Goal: Obtain resource: Download file/media

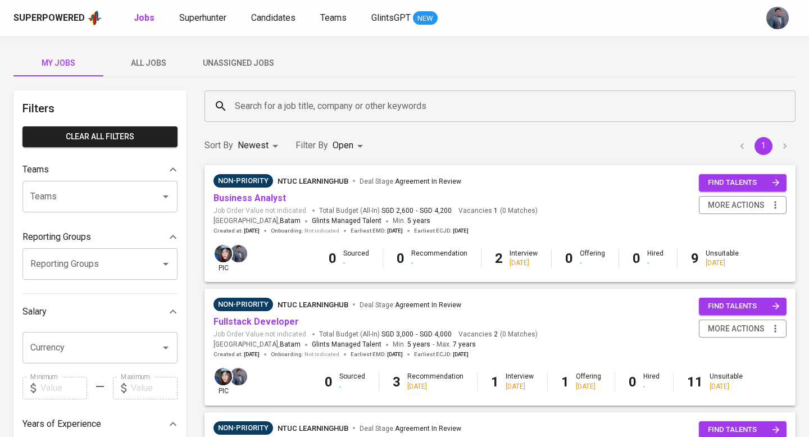
click at [156, 66] on span "All Jobs" at bounding box center [148, 63] width 76 height 14
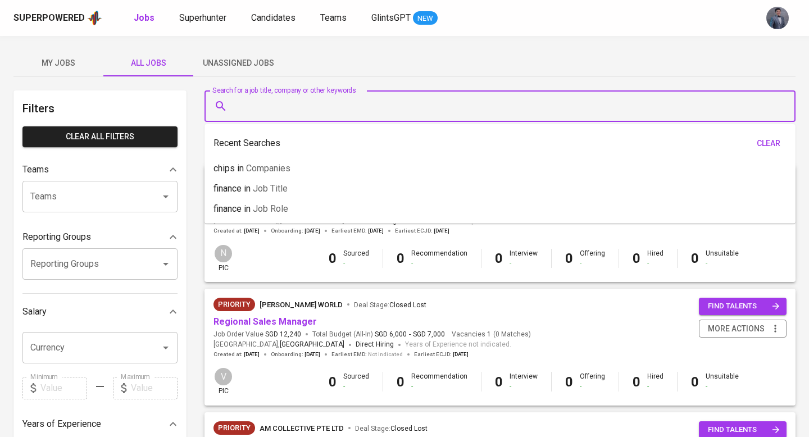
click at [326, 108] on input "Search for a job title, company or other keywords" at bounding box center [503, 106] width 542 height 21
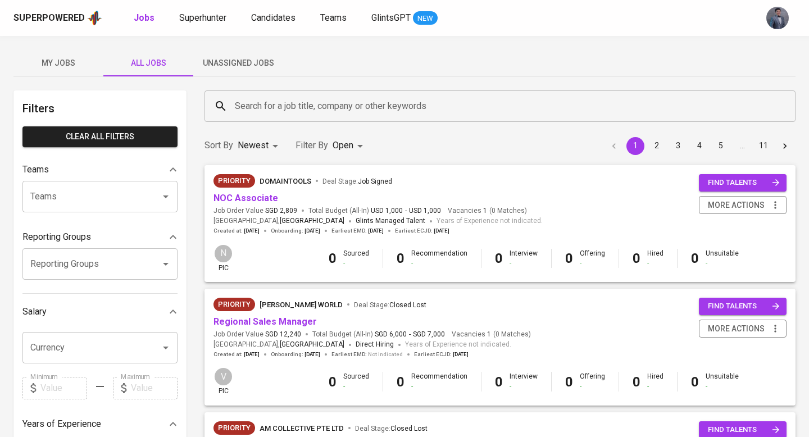
click at [398, 68] on div "My Jobs All Jobs Unassigned Jobs" at bounding box center [404, 62] width 782 height 27
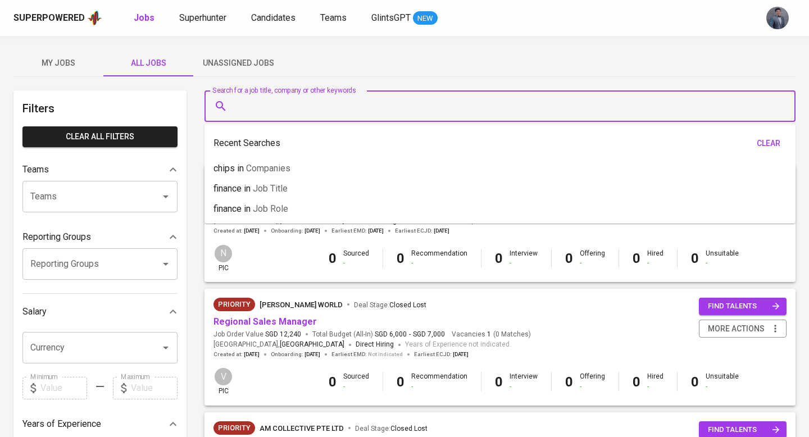
click at [264, 104] on input "Search for a job title, company or other keywords" at bounding box center [503, 106] width 542 height 21
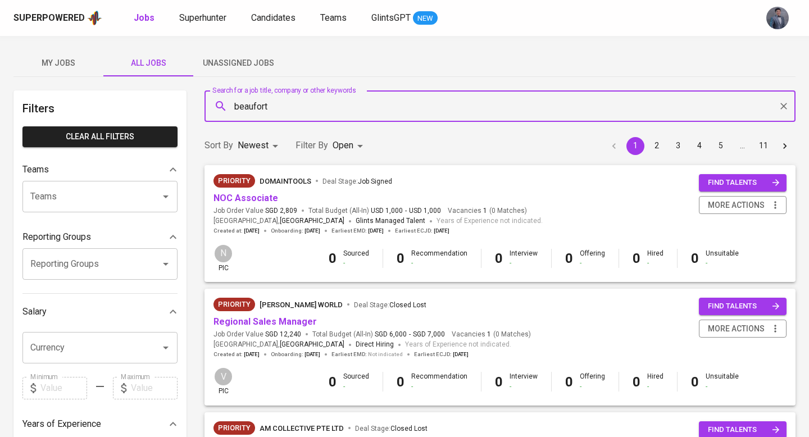
type input "beaufort"
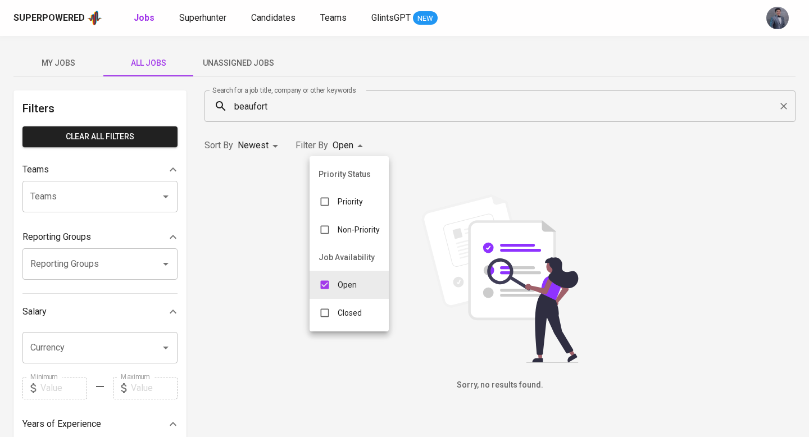
click at [357, 147] on body "Superpowered Jobs Superhunter Candidates Teams GlintsGPT NEW My Jobs All Jobs U…" at bounding box center [404, 383] width 809 height 767
click at [348, 311] on p "Closed" at bounding box center [350, 312] width 24 height 11
type input "OPEN,CLOSE"
checkbox input "true"
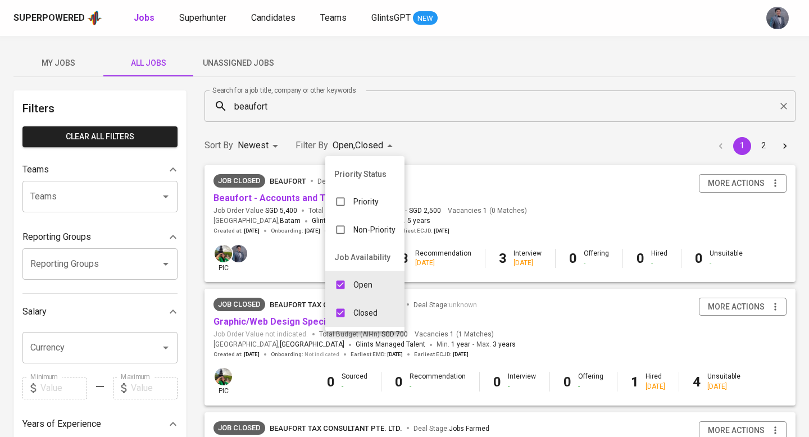
click at [434, 129] on div at bounding box center [404, 218] width 809 height 437
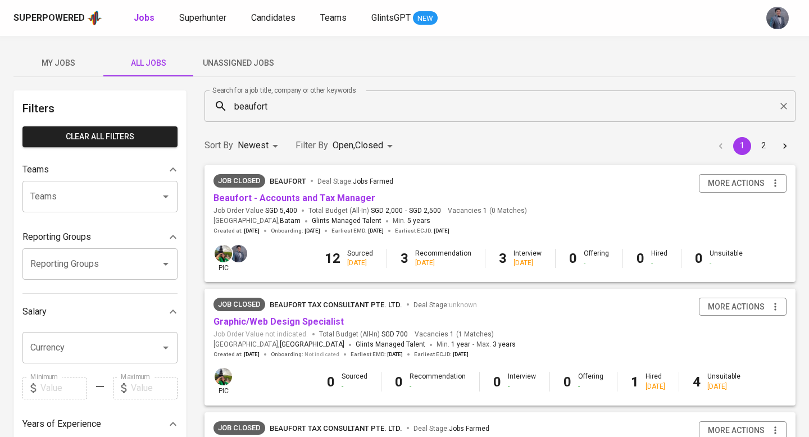
click at [346, 206] on span "Total Budget (All-In) SGD 2,000 - SGD 2,500" at bounding box center [374, 211] width 133 height 10
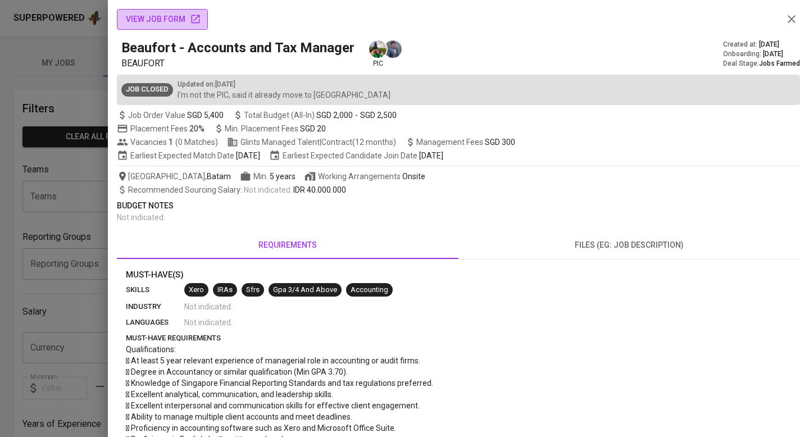
click at [181, 25] on span "view job form" at bounding box center [162, 19] width 73 height 14
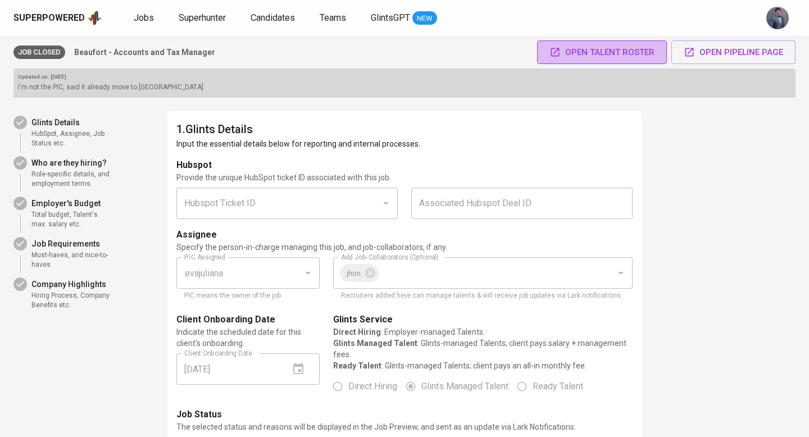
click at [636, 47] on span "Open Talent Roster" at bounding box center [601, 52] width 105 height 15
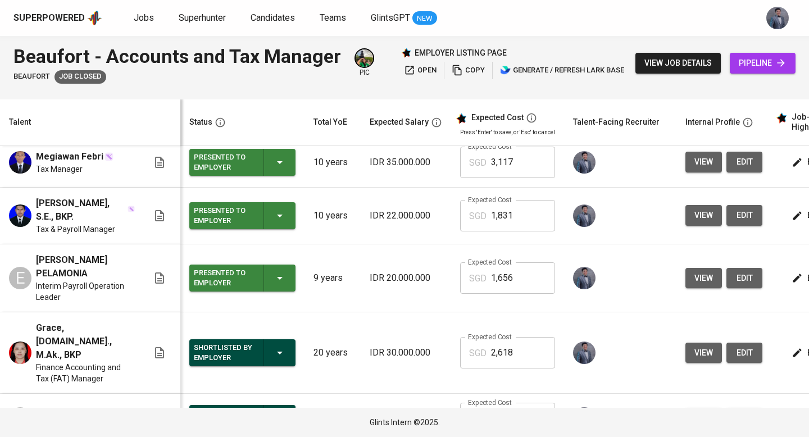
scroll to position [765, 0]
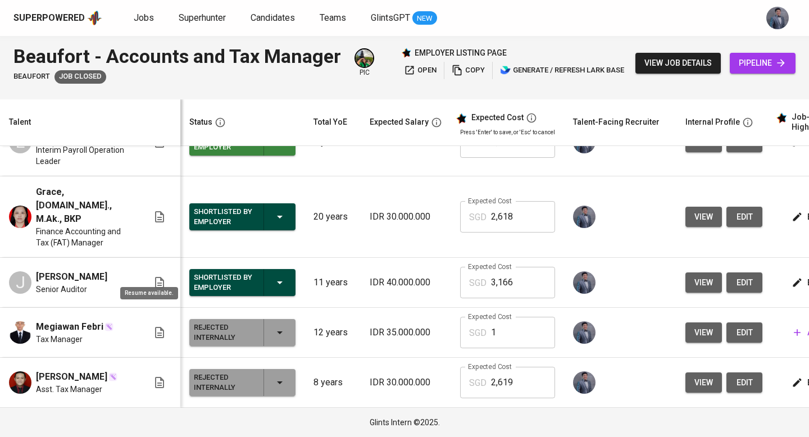
click at [155, 277] on icon at bounding box center [159, 282] width 9 height 11
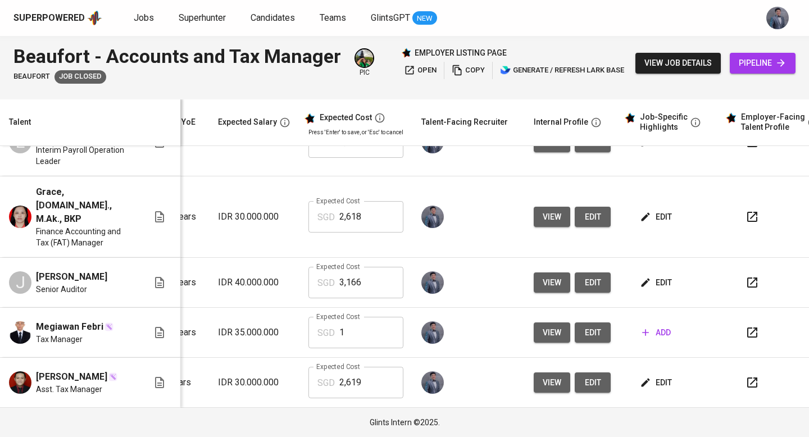
scroll to position [0, 153]
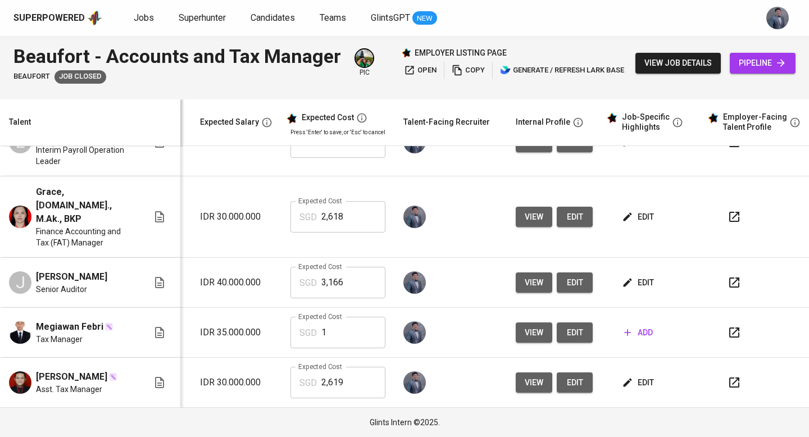
click at [525, 276] on span "view" at bounding box center [534, 283] width 19 height 14
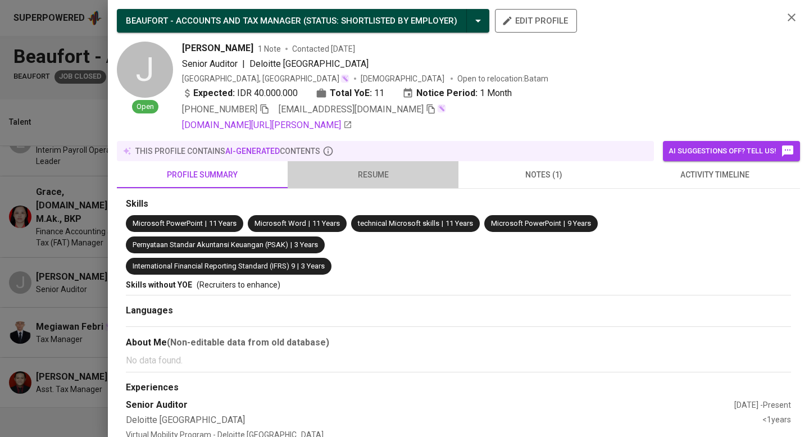
click at [381, 164] on button "resume" at bounding box center [373, 174] width 171 height 27
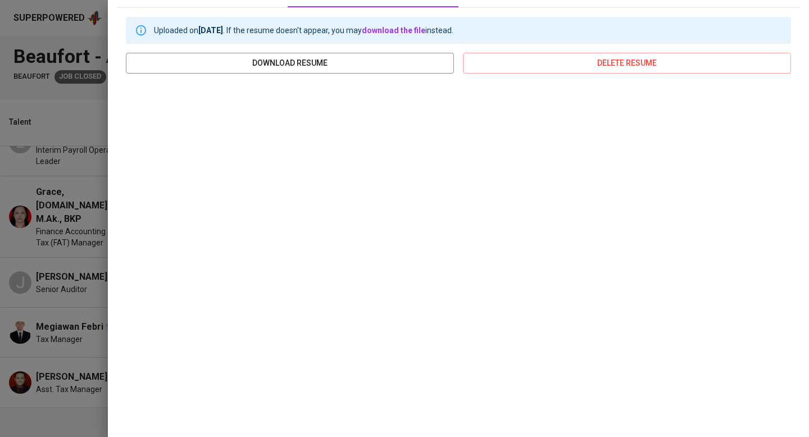
scroll to position [0, 0]
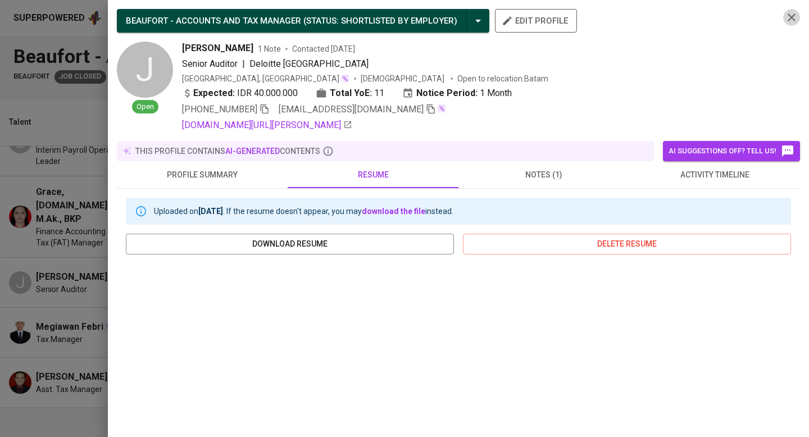
click at [790, 14] on icon "button" at bounding box center [791, 17] width 13 height 13
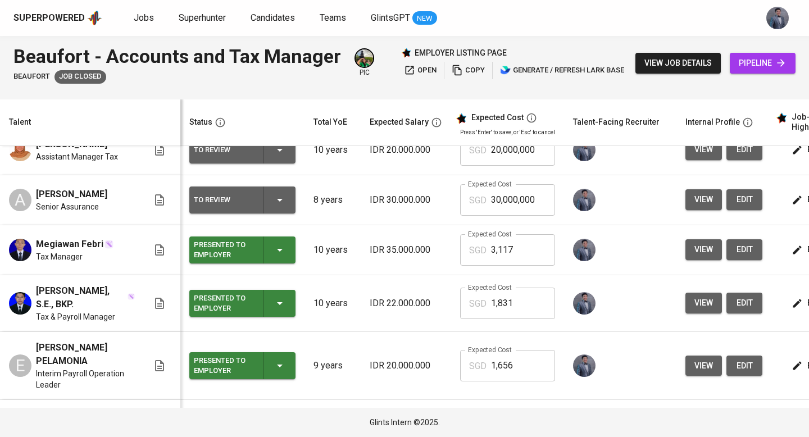
scroll to position [602, 0]
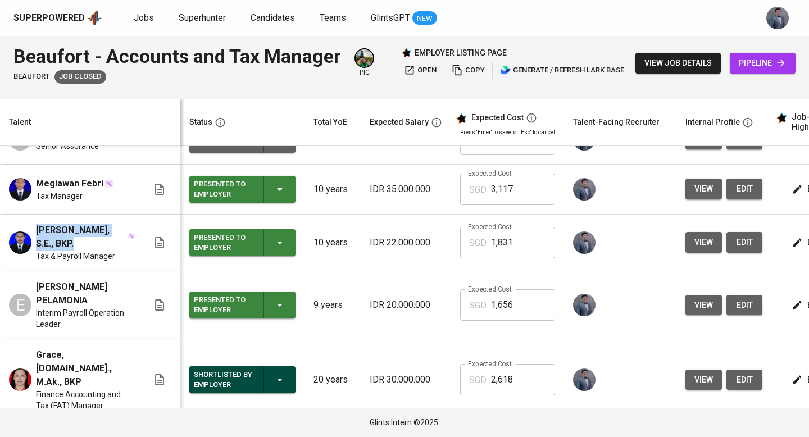
drag, startPoint x: 81, startPoint y: 247, endPoint x: 33, endPoint y: 231, distance: 51.0
click at [33, 231] on div "Mohamad Reiza, S.E., BKP. Tax & Payroll Manager" at bounding box center [78, 243] width 139 height 38
copy span "Mohamad Reiza, S.E., BKP."
click at [694, 237] on span "view" at bounding box center [703, 242] width 19 height 14
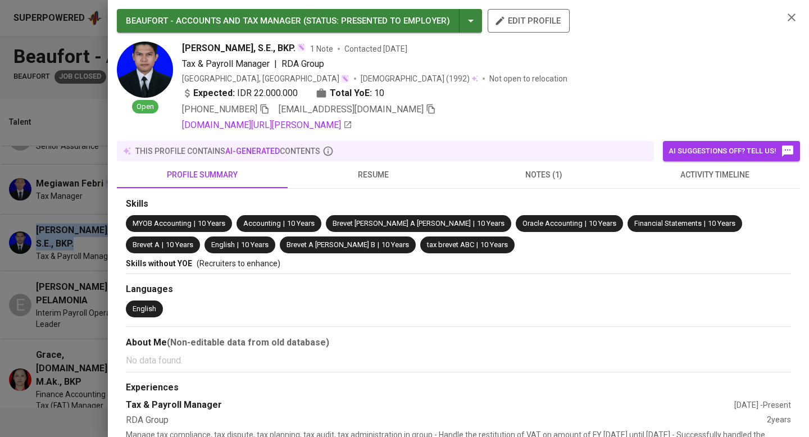
click at [366, 170] on span "resume" at bounding box center [372, 175] width 157 height 14
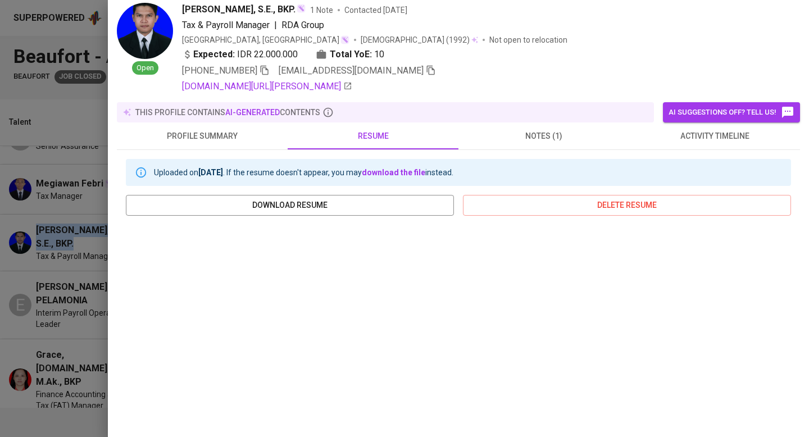
scroll to position [37, 0]
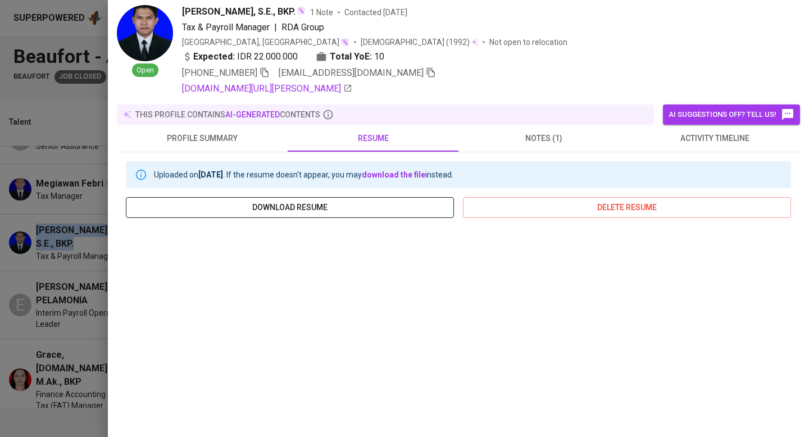
click at [371, 212] on span "download resume" at bounding box center [290, 208] width 310 height 14
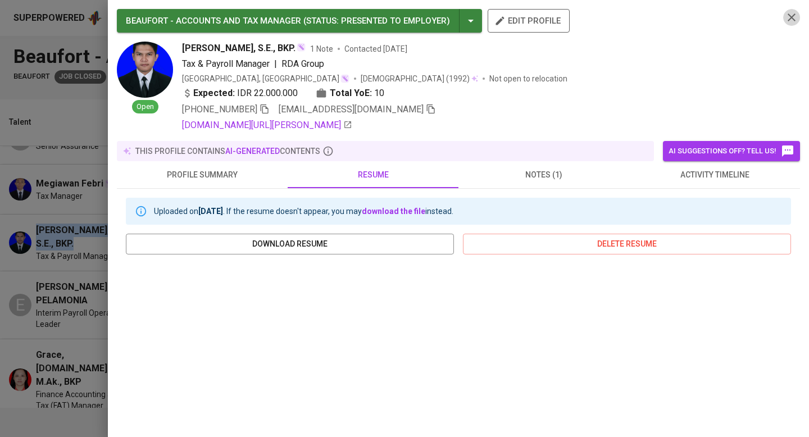
click at [789, 16] on icon "button" at bounding box center [791, 17] width 13 height 13
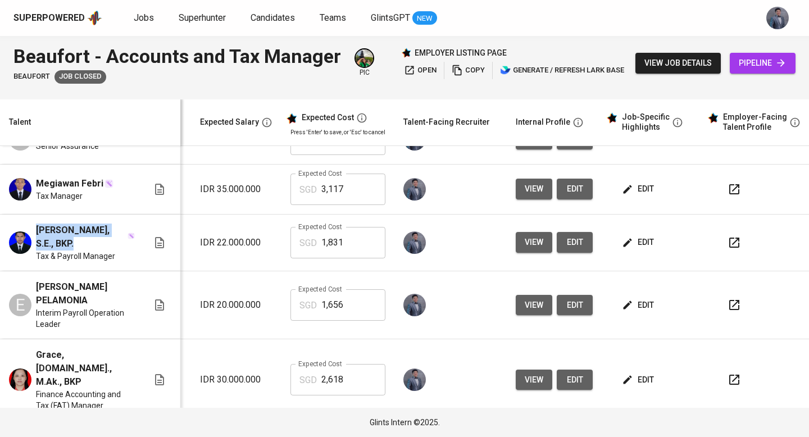
click at [525, 191] on span "view" at bounding box center [534, 189] width 19 height 14
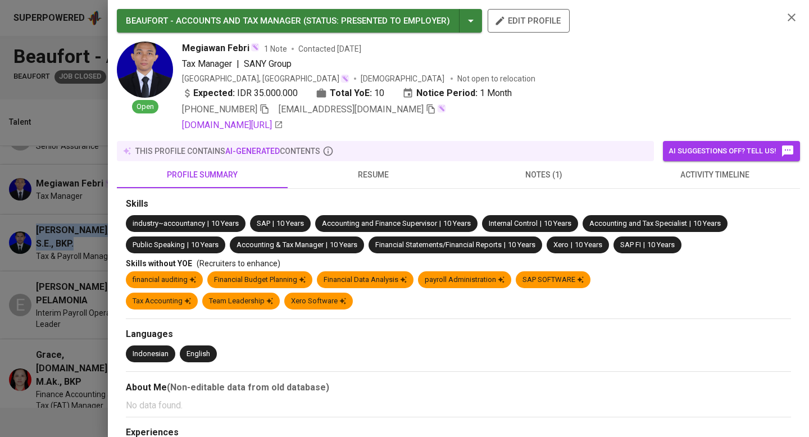
click at [376, 164] on button "resume" at bounding box center [373, 174] width 171 height 27
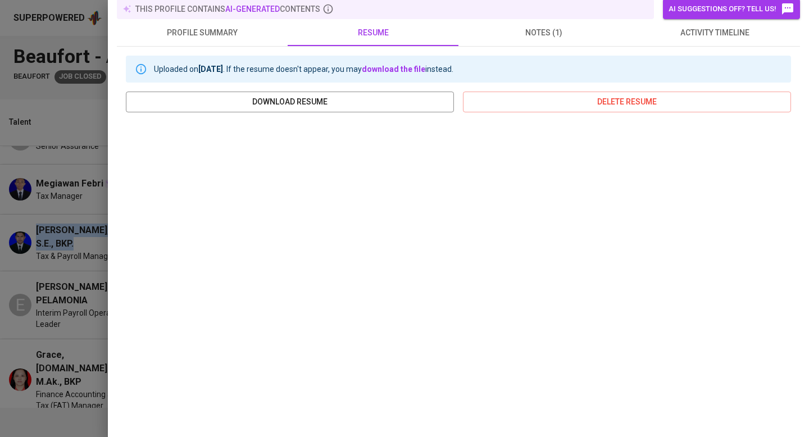
scroll to position [137, 0]
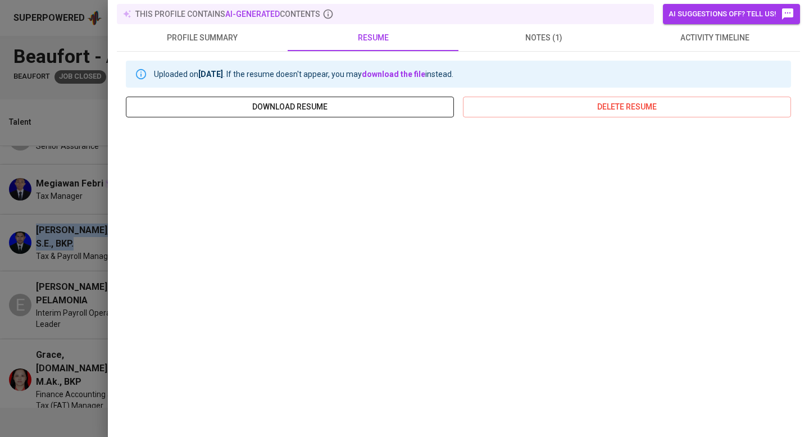
click at [406, 104] on span "download resume" at bounding box center [290, 107] width 310 height 14
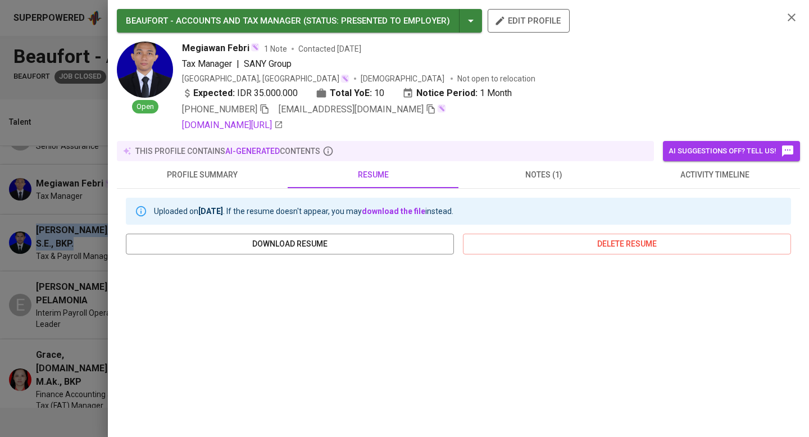
click at [791, 13] on icon "button" at bounding box center [791, 17] width 13 height 13
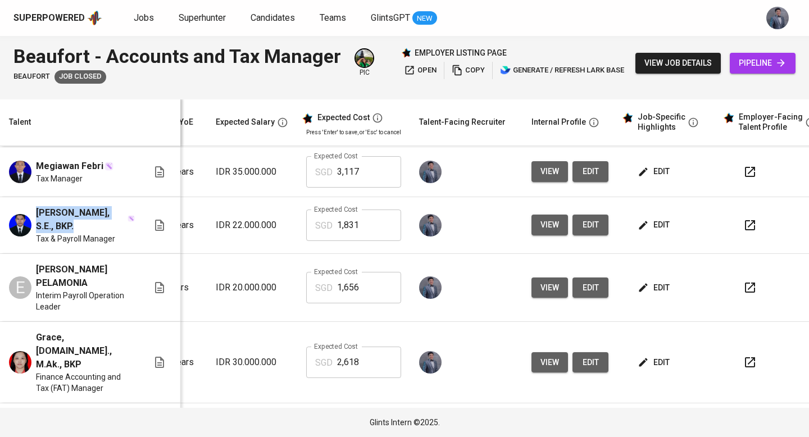
scroll to position [620, 154]
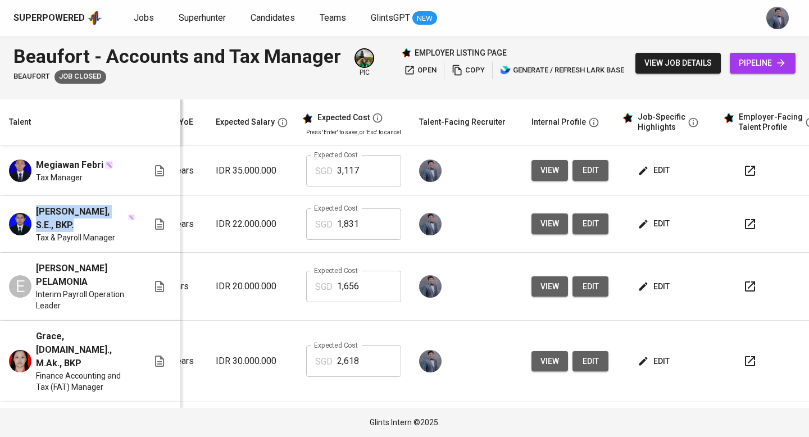
click at [544, 286] on button "view" at bounding box center [549, 286] width 37 height 21
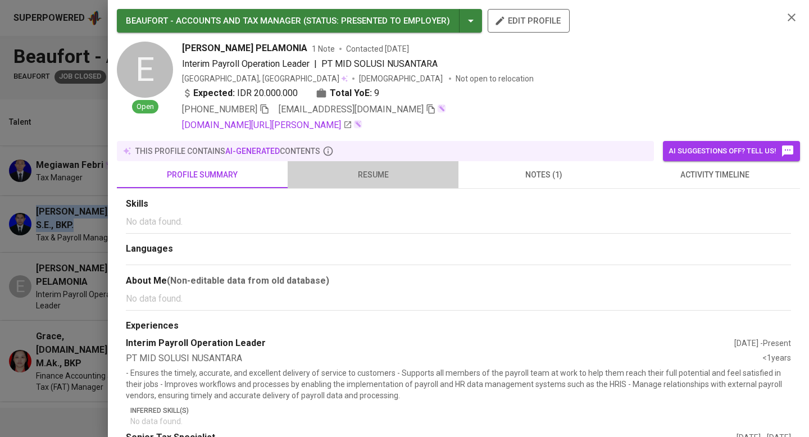
click at [389, 176] on span "resume" at bounding box center [372, 175] width 157 height 14
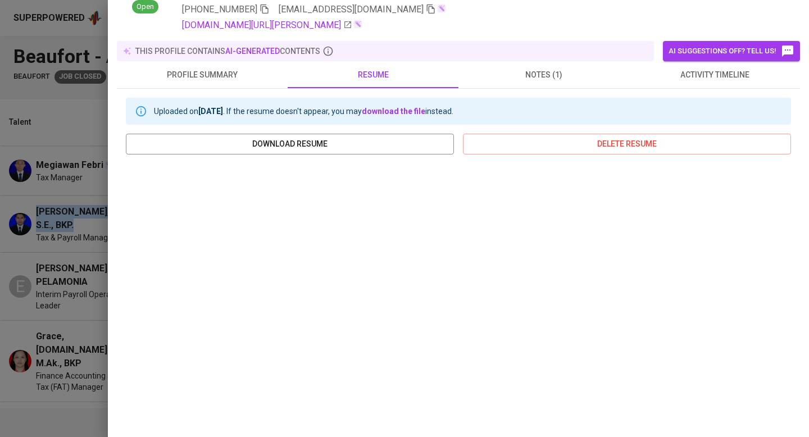
scroll to position [135, 0]
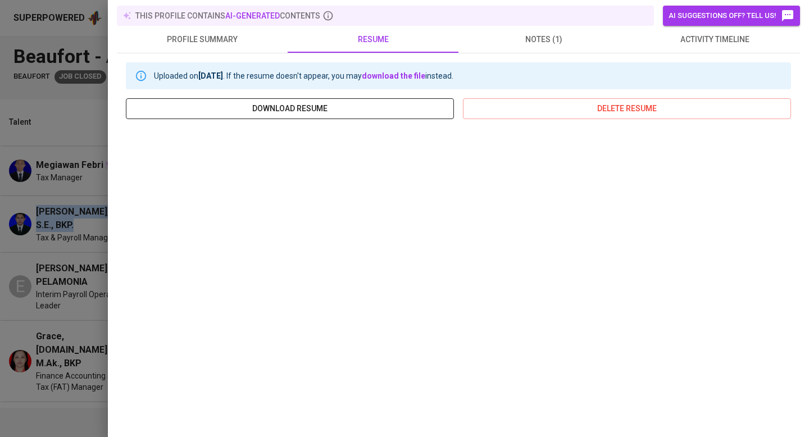
click at [380, 102] on span "download resume" at bounding box center [290, 109] width 310 height 14
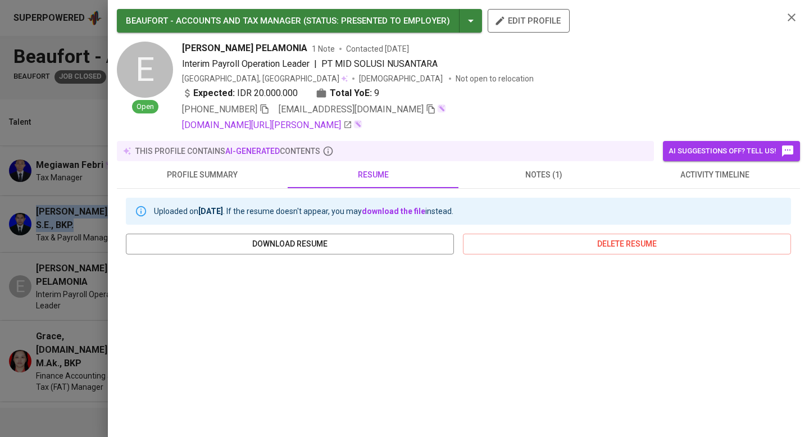
click at [796, 20] on icon "button" at bounding box center [791, 17] width 13 height 13
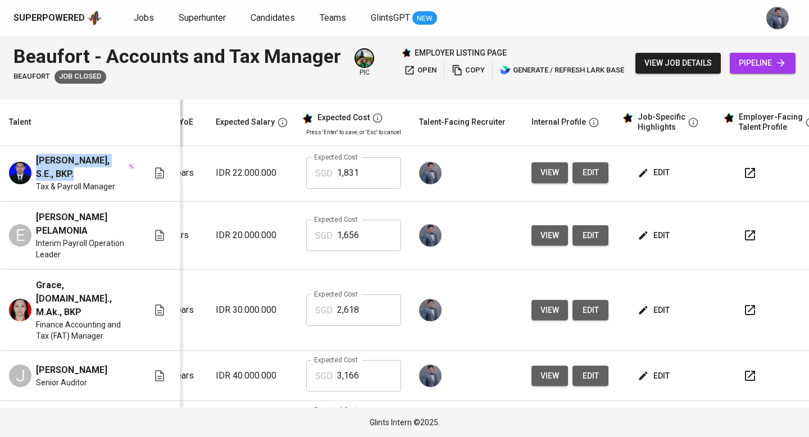
scroll to position [684, 154]
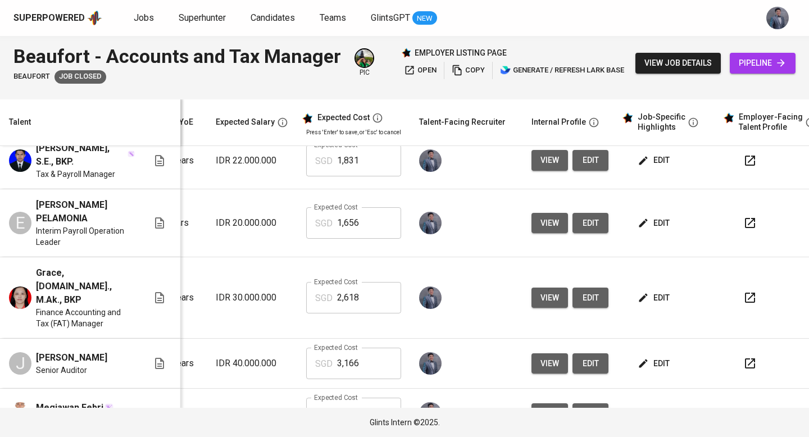
click at [471, 251] on td at bounding box center [466, 223] width 112 height 68
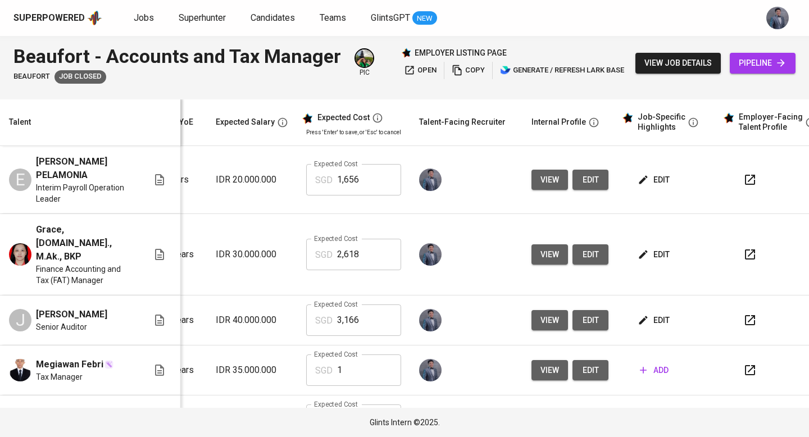
scroll to position [738, 154]
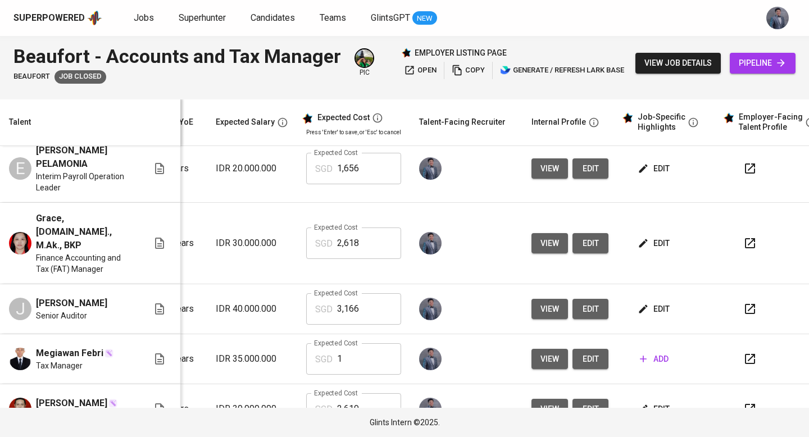
click at [540, 302] on span "view" at bounding box center [549, 309] width 19 height 14
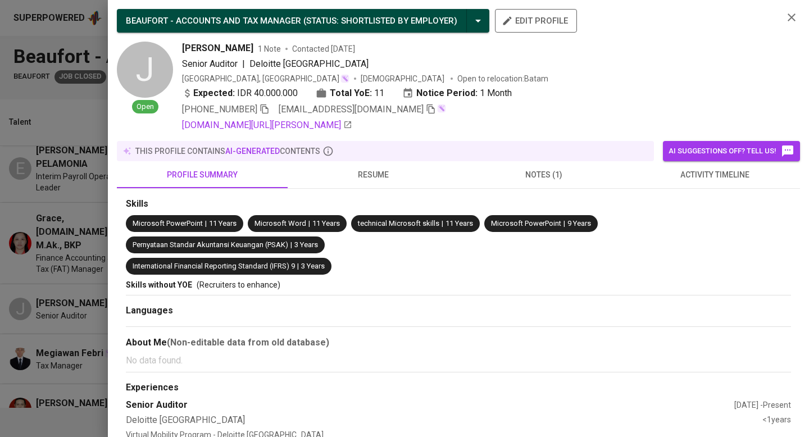
click at [401, 171] on span "resume" at bounding box center [372, 175] width 157 height 14
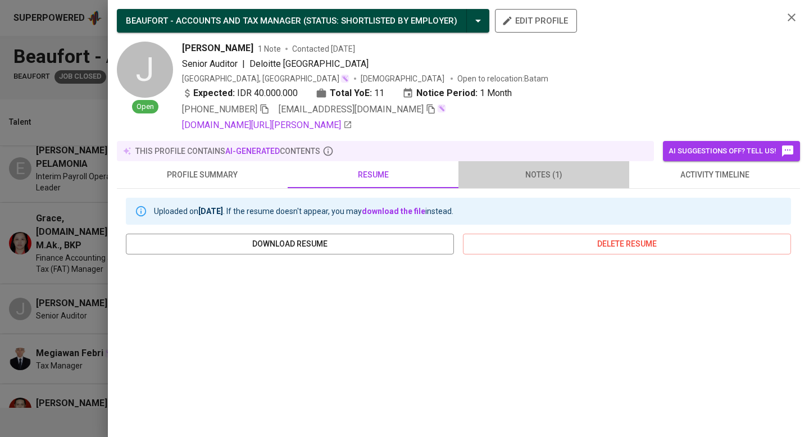
click at [522, 170] on span "notes (1)" at bounding box center [543, 175] width 157 height 14
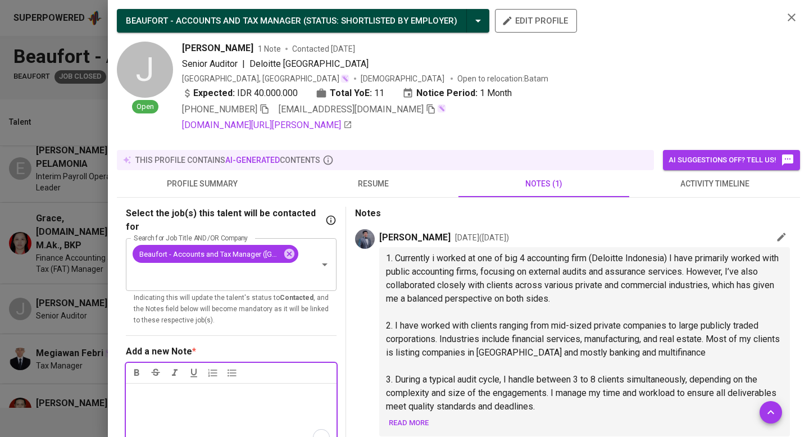
scroll to position [68, 0]
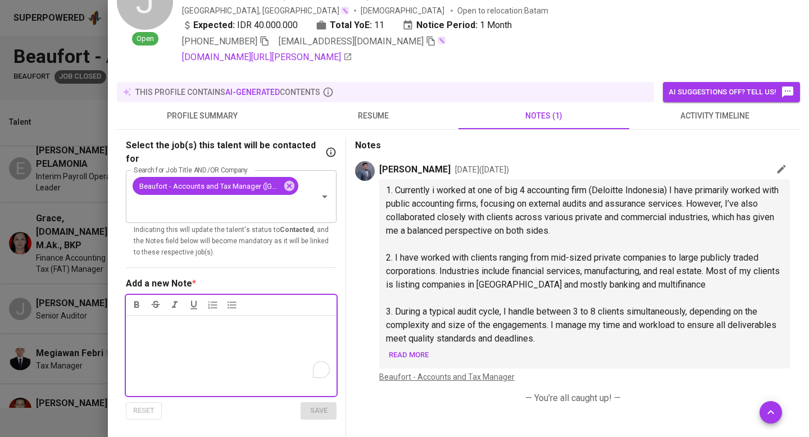
click at [375, 117] on span "resume" at bounding box center [372, 116] width 157 height 14
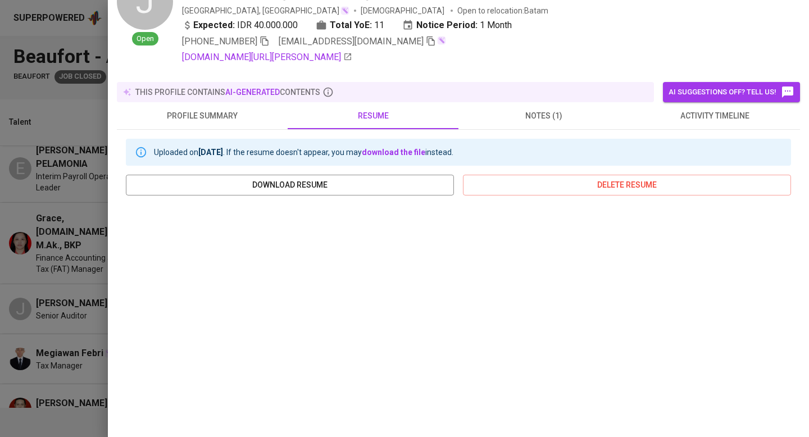
scroll to position [137, 0]
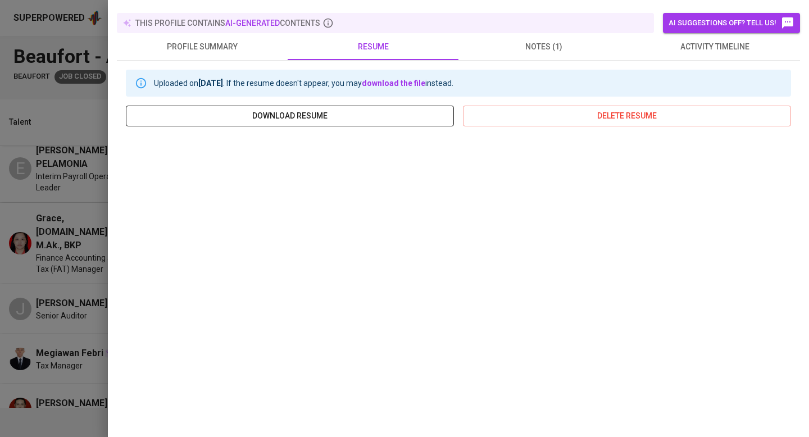
click at [362, 110] on span "download resume" at bounding box center [290, 116] width 310 height 14
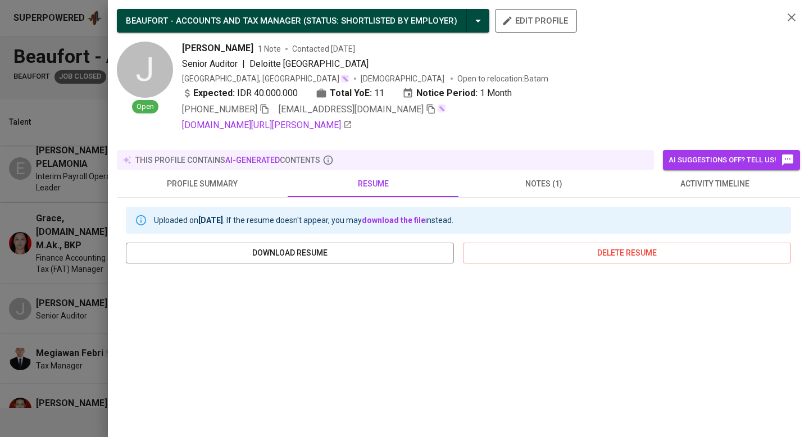
click at [795, 16] on icon "button" at bounding box center [791, 17] width 13 height 13
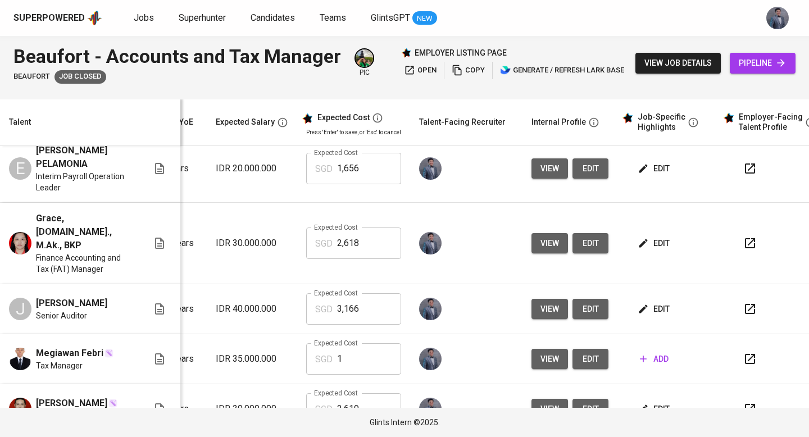
scroll to position [738, 123]
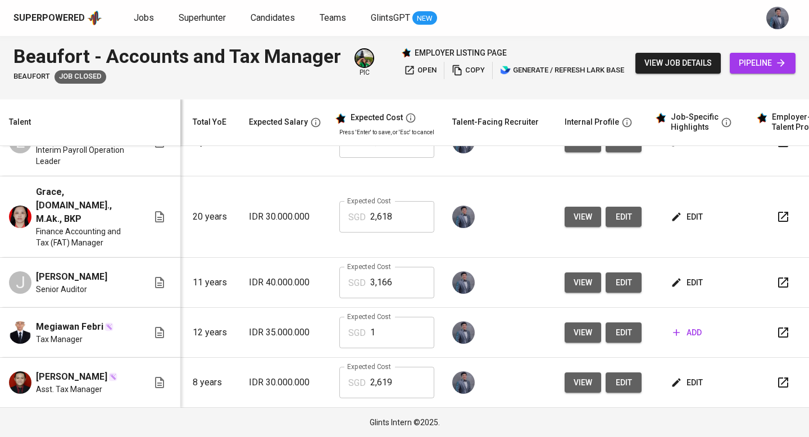
drag, startPoint x: 101, startPoint y: 269, endPoint x: 35, endPoint y: 260, distance: 66.4
click at [35, 270] on div "J JEFRI PANGARIBUAN Senior Auditor" at bounding box center [78, 282] width 139 height 25
copy span "JEFRI PANGARIBUAN"
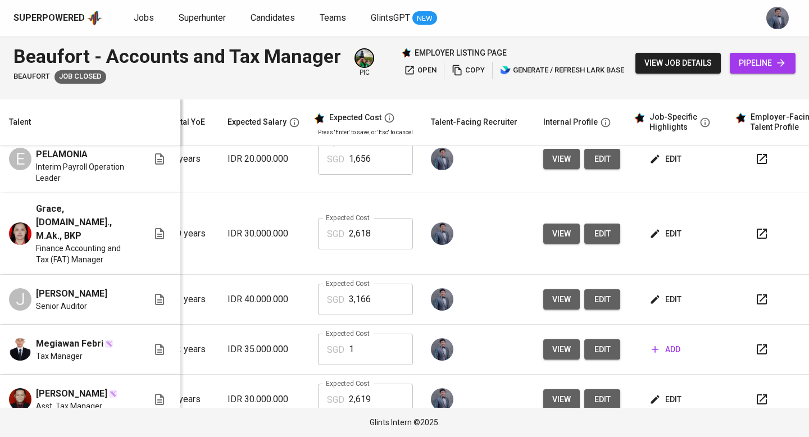
scroll to position [0, 161]
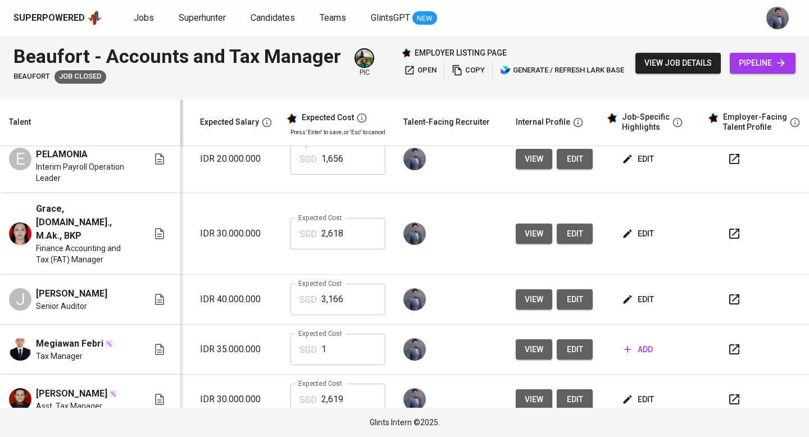
click at [525, 293] on span "view" at bounding box center [534, 300] width 19 height 14
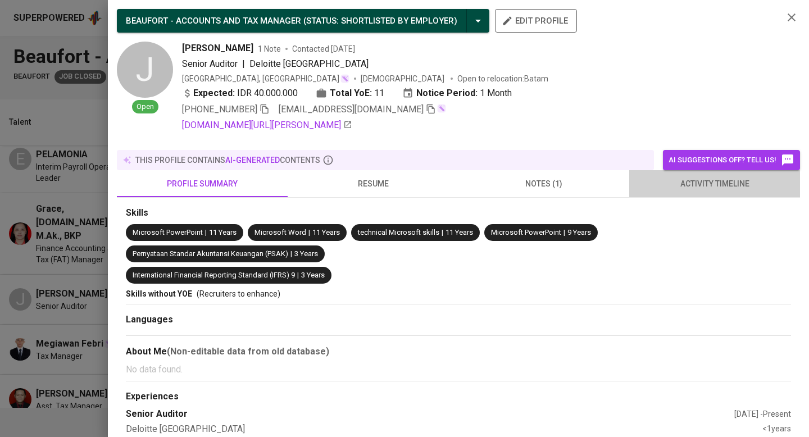
click at [700, 177] on span "activity timeline" at bounding box center [714, 184] width 157 height 14
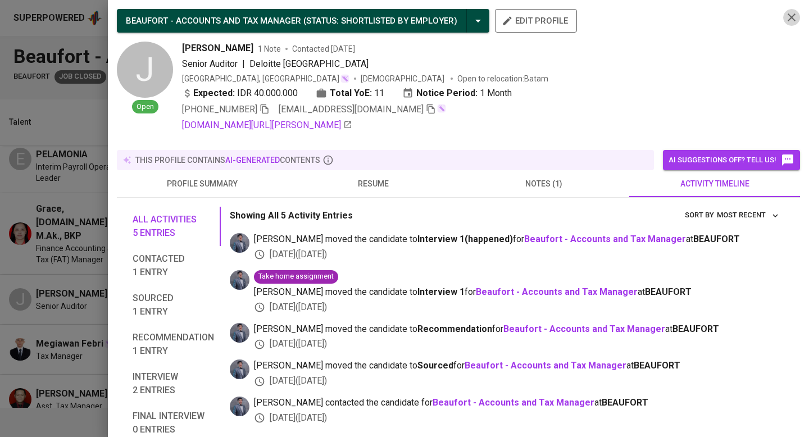
click at [792, 11] on icon "button" at bounding box center [791, 17] width 13 height 13
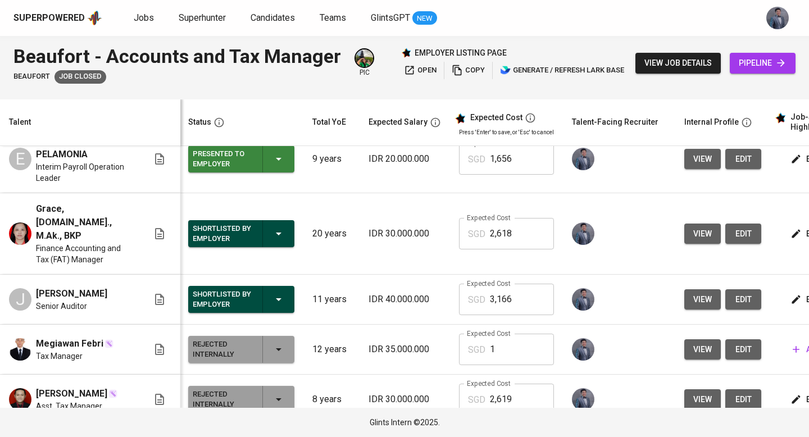
scroll to position [0, 0]
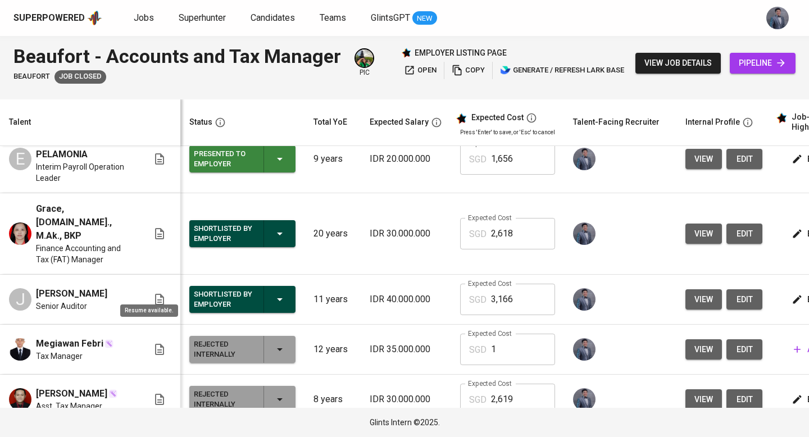
click at [155, 294] on icon at bounding box center [159, 299] width 9 height 11
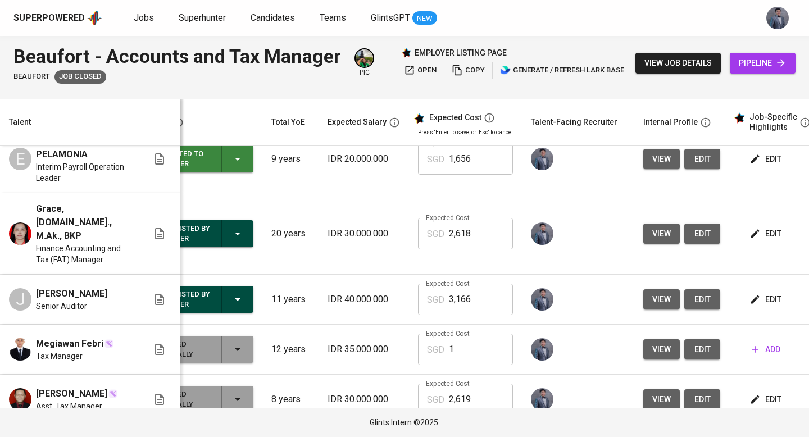
scroll to position [0, 161]
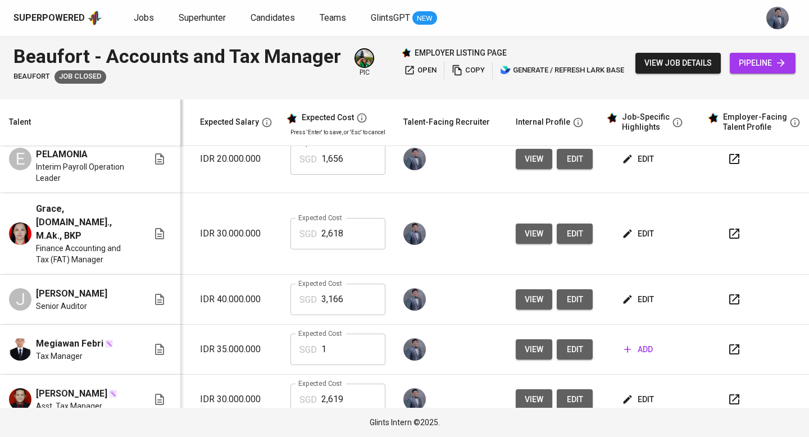
click at [775, 63] on span "pipeline" at bounding box center [763, 63] width 48 height 14
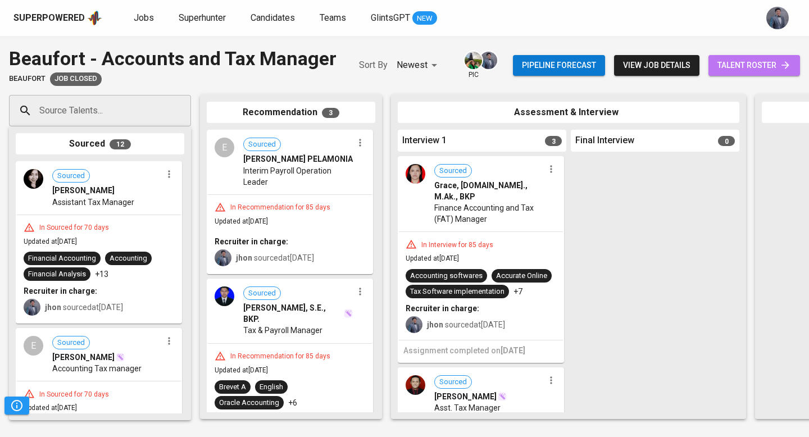
click at [739, 63] on span "talent roster" at bounding box center [754, 65] width 74 height 14
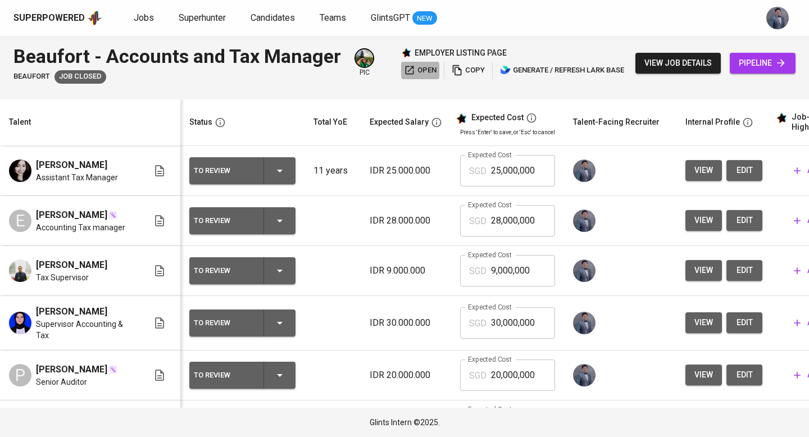
click at [418, 70] on span "open" at bounding box center [420, 70] width 33 height 13
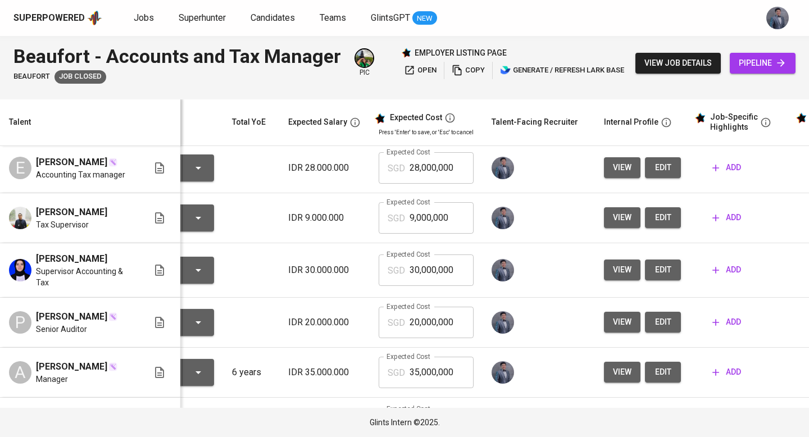
scroll to position [0, 48]
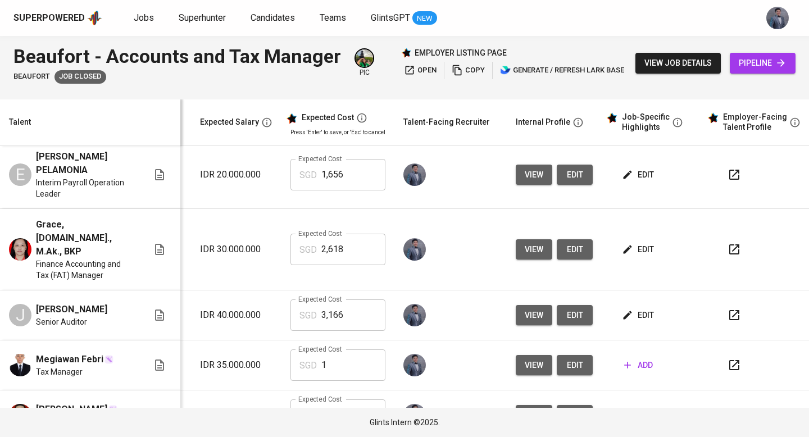
click at [728, 308] on icon "button" at bounding box center [734, 314] width 13 height 13
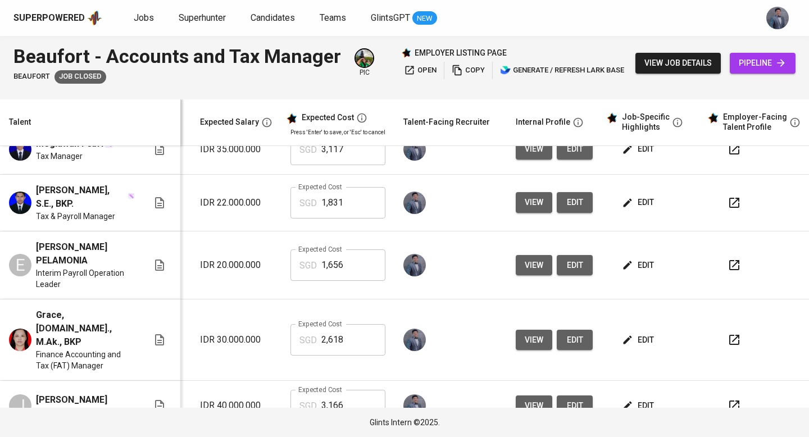
scroll to position [630, 170]
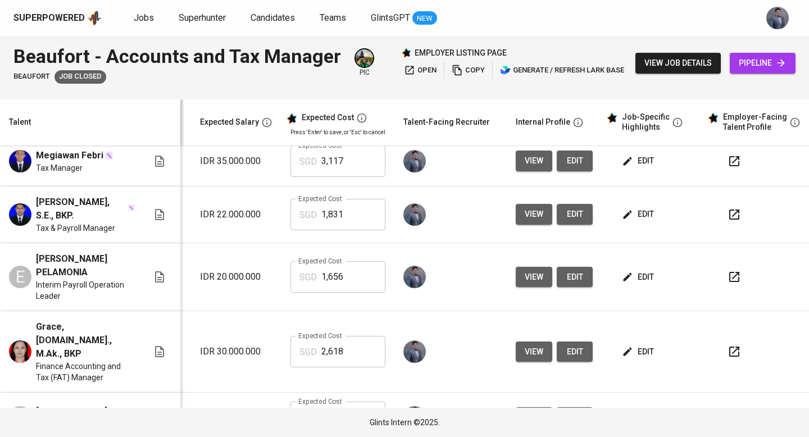
click at [525, 213] on span "view" at bounding box center [534, 214] width 19 height 14
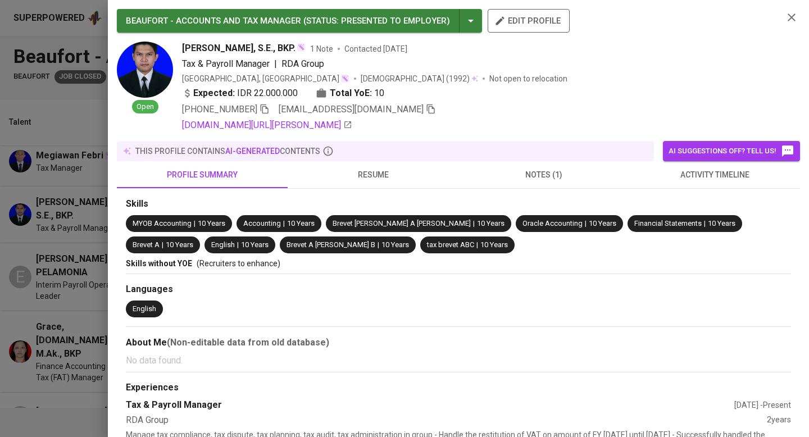
click at [381, 175] on span "resume" at bounding box center [372, 175] width 157 height 14
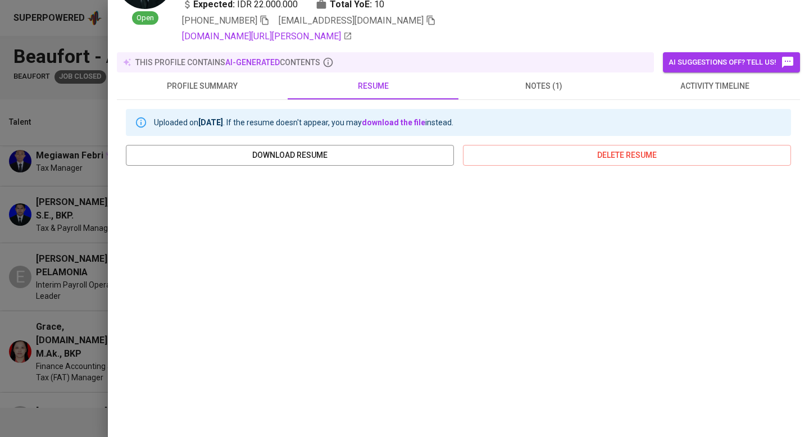
scroll to position [90, 0]
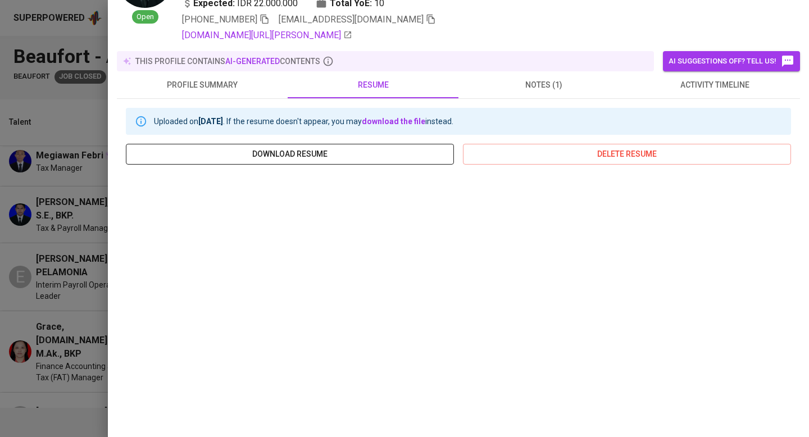
click at [371, 158] on span "download resume" at bounding box center [290, 154] width 310 height 14
